Goal: Check status: Check status

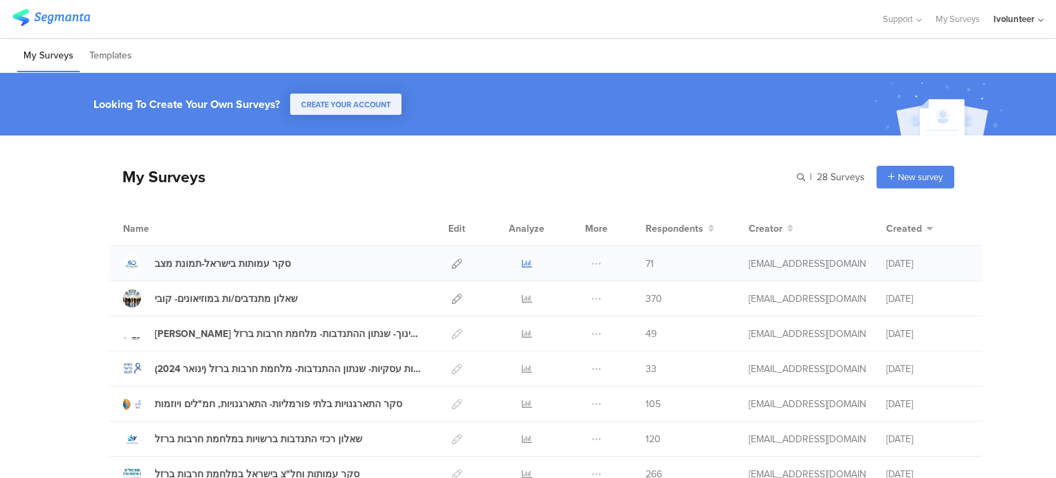
click at [522, 263] on icon at bounding box center [527, 263] width 10 height 10
